Goal: Transaction & Acquisition: Subscribe to service/newsletter

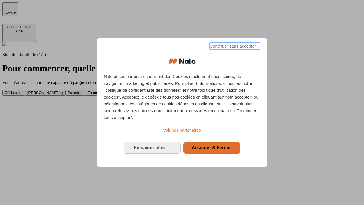
click at [234, 47] on span "Continuer sans accepter →" at bounding box center [235, 46] width 51 height 7
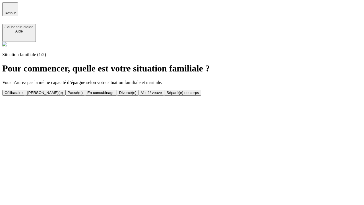
click at [23, 90] on div "Célibataire" at bounding box center [14, 92] width 18 height 4
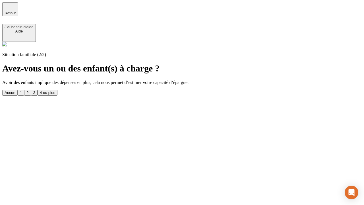
click at [15, 90] on div "Aucun" at bounding box center [10, 92] width 11 height 4
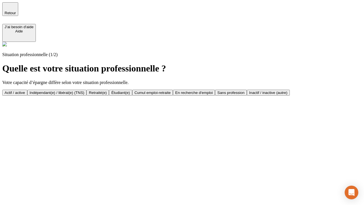
click at [25, 90] on div "Actif / active" at bounding box center [15, 92] width 20 height 4
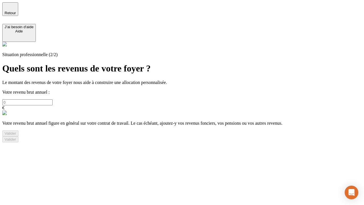
click at [53, 99] on input "text" at bounding box center [27, 102] width 50 height 6
type input "30 000"
click at [16, 135] on div "Valider" at bounding box center [11, 133] width 12 height 4
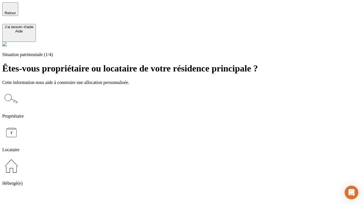
click at [20, 157] on icon at bounding box center [11, 166] width 18 height 18
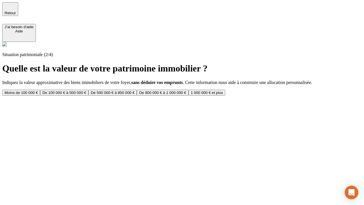
click at [38, 90] on div "Moins de 100 000 €" at bounding box center [21, 92] width 33 height 4
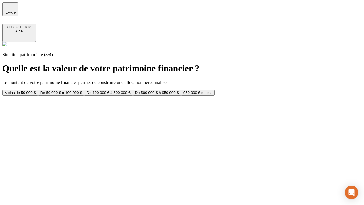
click at [36, 90] on div "Moins de 50 000 €" at bounding box center [20, 92] width 31 height 4
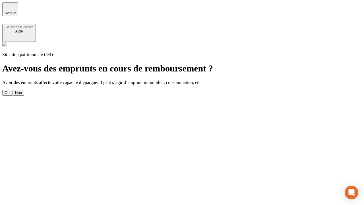
click at [22, 90] on div "Non" at bounding box center [18, 92] width 7 height 4
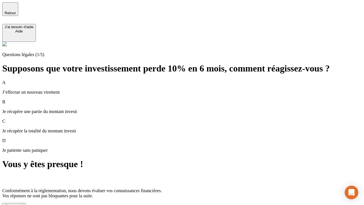
click at [24, 204] on div "C'est noté !" at bounding box center [14, 206] width 19 height 4
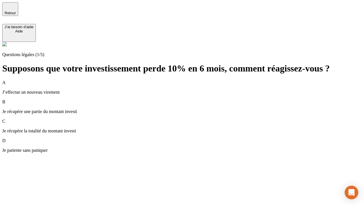
click at [189, 80] on div "A J’effectue un nouveau virement" at bounding box center [181, 87] width 359 height 15
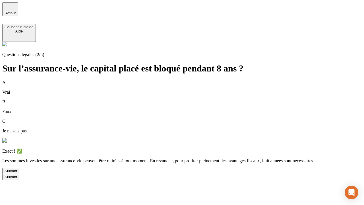
click at [17, 173] on div "Suivant" at bounding box center [11, 171] width 13 height 4
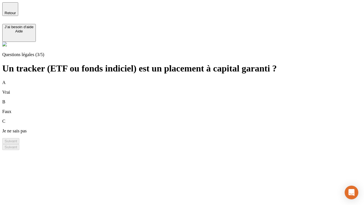
click at [189, 99] on div "B Faux" at bounding box center [181, 106] width 359 height 15
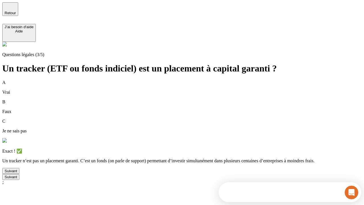
click at [17, 173] on div "Suivant" at bounding box center [11, 171] width 13 height 4
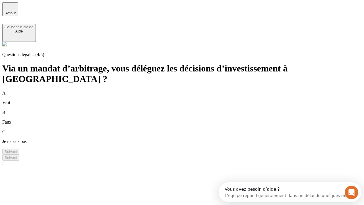
click at [189, 90] on div "A Vrai" at bounding box center [181, 97] width 359 height 15
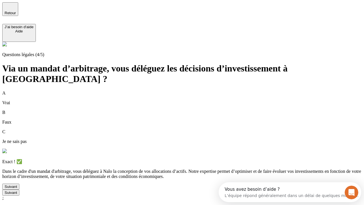
click at [17, 188] on div "Suivant" at bounding box center [11, 186] width 13 height 4
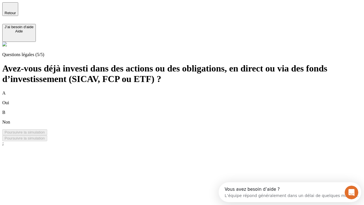
click at [189, 110] on div "B Non" at bounding box center [181, 117] width 359 height 15
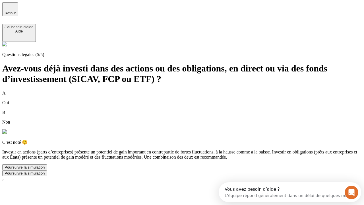
click at [45, 169] on div "Poursuivre la simulation" at bounding box center [25, 167] width 40 height 4
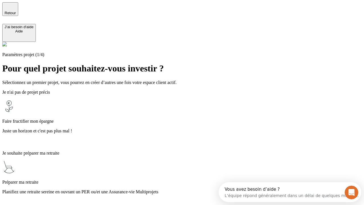
click at [189, 189] on p "Planifiez une retraite sereine en ouvrant un PER ou/et une Assurance-vie Multip…" at bounding box center [181, 191] width 359 height 5
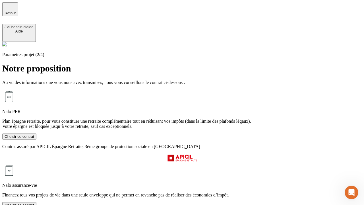
click at [34, 138] on div "Choisir ce contrat" at bounding box center [20, 136] width 30 height 4
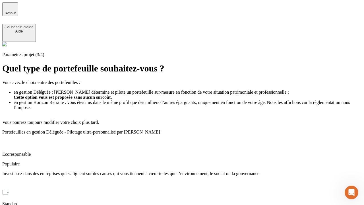
click at [189, 171] on p "Investissez dans des entreprises qui s'alignent sur des causes qui vous tiennen…" at bounding box center [181, 173] width 359 height 5
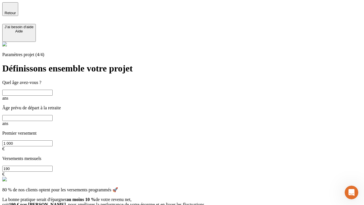
click at [53, 90] on input "text" at bounding box center [27, 93] width 50 height 6
type input "25"
click at [53, 115] on input "text" at bounding box center [27, 118] width 50 height 6
type input "64"
click at [53, 140] on input "1 000" at bounding box center [27, 143] width 50 height 6
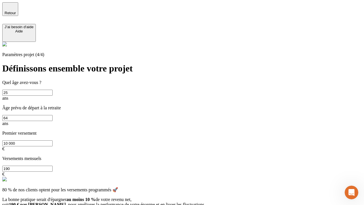
type input "10 000"
click at [53, 165] on input "190" at bounding box center [27, 168] width 50 height 6
type input "640"
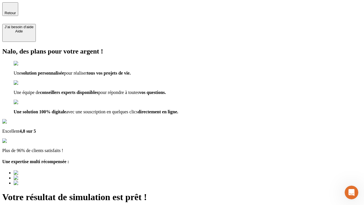
type input "[EMAIL_ADDRESS][PERSON_NAME][DOMAIN_NAME]"
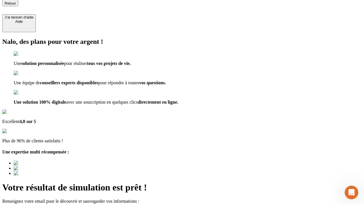
scroll to position [1, 0]
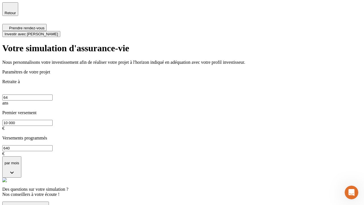
click at [58, 32] on span "Investir avec [PERSON_NAME]" at bounding box center [31, 34] width 53 height 4
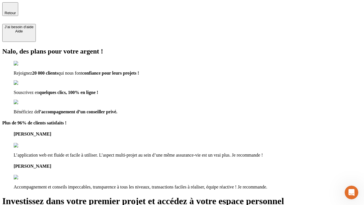
type input "[EMAIL_ADDRESS][PERSON_NAME][DOMAIN_NAME]"
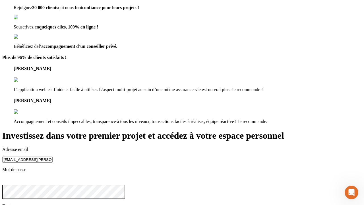
scroll to position [6, 0]
